Goal: Transaction & Acquisition: Purchase product/service

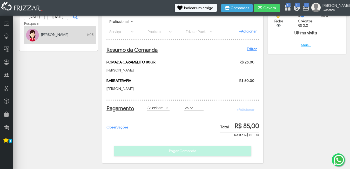
scroll to position [36, 0]
click at [164, 153] on div "Observações Pagar Comanda" at bounding box center [182, 96] width 153 height 120
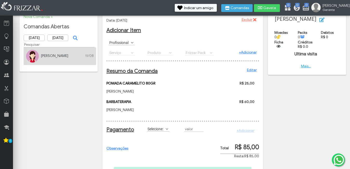
click at [164, 131] on label "Selecione:" at bounding box center [156, 128] width 18 height 5
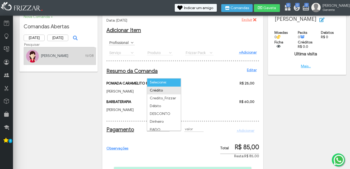
click at [169, 91] on li "Crédito" at bounding box center [164, 90] width 34 height 8
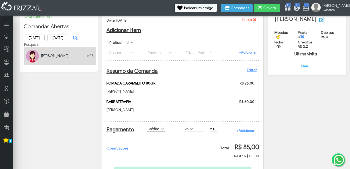
type input "R$"
click at [199, 132] on input "R$" at bounding box center [193, 128] width 19 height 5
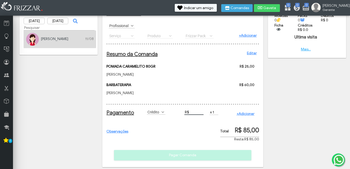
scroll to position [36, 0]
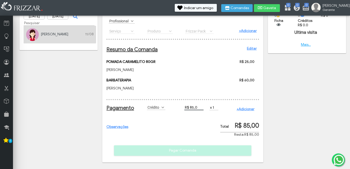
type input "R$ 85,00"
click at [249, 109] on link "+Adicionar" at bounding box center [246, 109] width 18 height 4
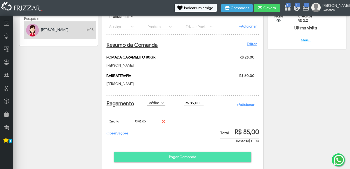
click at [162, 161] on span "Pagar Comanda" at bounding box center [183, 157] width 130 height 8
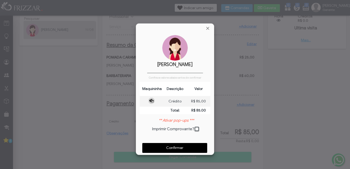
scroll to position [3, 3]
click at [171, 40] on img at bounding box center [175, 48] width 26 height 26
click at [195, 128] on span at bounding box center [197, 129] width 5 height 5
click at [193, 145] on span "Confirmar" at bounding box center [175, 148] width 58 height 8
